Goal: Information Seeking & Learning: Learn about a topic

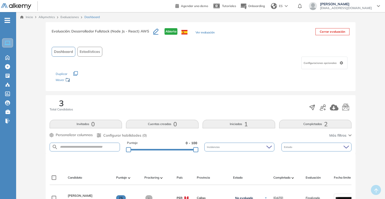
click at [202, 33] on button "Ver evaluación" at bounding box center [204, 32] width 19 height 5
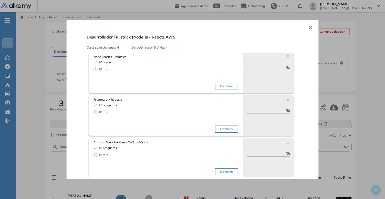
click at [356, 83] on div at bounding box center [192, 99] width 385 height 199
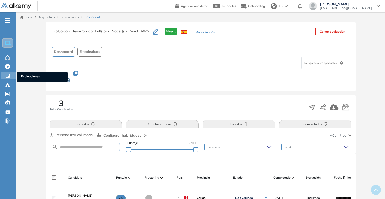
click at [23, 77] on span "Evaluaciones" at bounding box center [42, 77] width 42 height 6
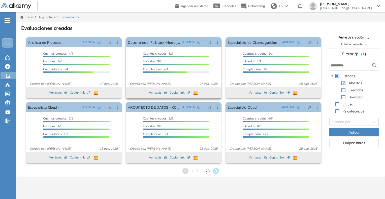
click at [189, 93] on icon "button" at bounding box center [189, 92] width 2 height 2
click at [24, 87] on span "Candidatos" at bounding box center [42, 86] width 42 height 6
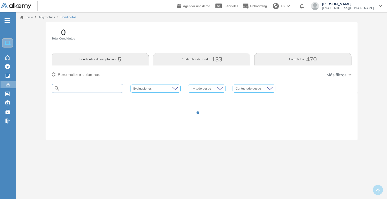
click at [79, 88] on input "text" at bounding box center [91, 89] width 63 height 4
type input "**********"
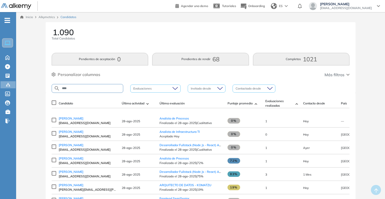
type input "****"
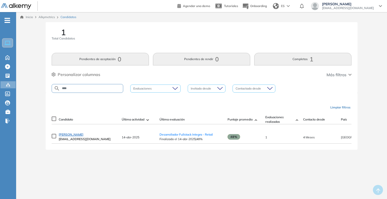
click at [65, 136] on span "[PERSON_NAME]" at bounding box center [71, 135] width 25 height 4
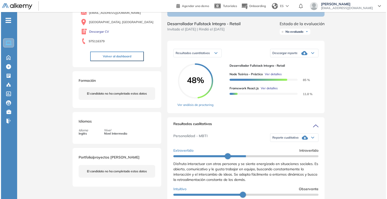
scroll to position [50, 0]
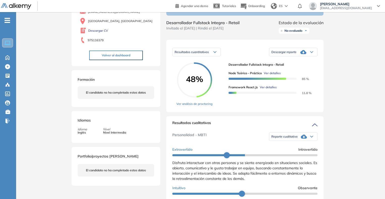
click at [266, 90] on span "Ver detalles" at bounding box center [268, 87] width 17 height 5
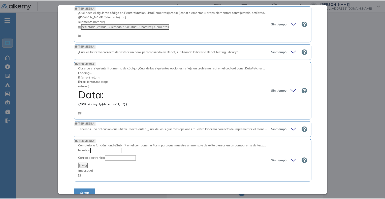
scroll to position [480, 0]
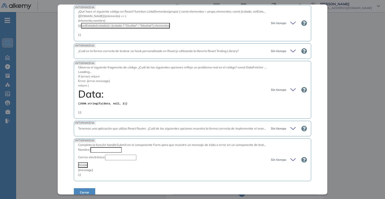
click at [353, 104] on div "Inicio Alkymetrics Evaluaciones Dashboard Candidato Framework React.js Desarrol…" at bounding box center [200, 180] width 369 height 437
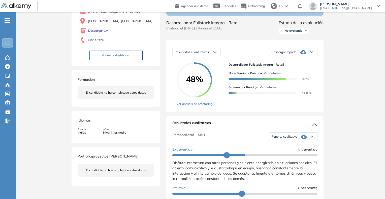
scroll to position [281, 0]
